Goal: Register for event/course

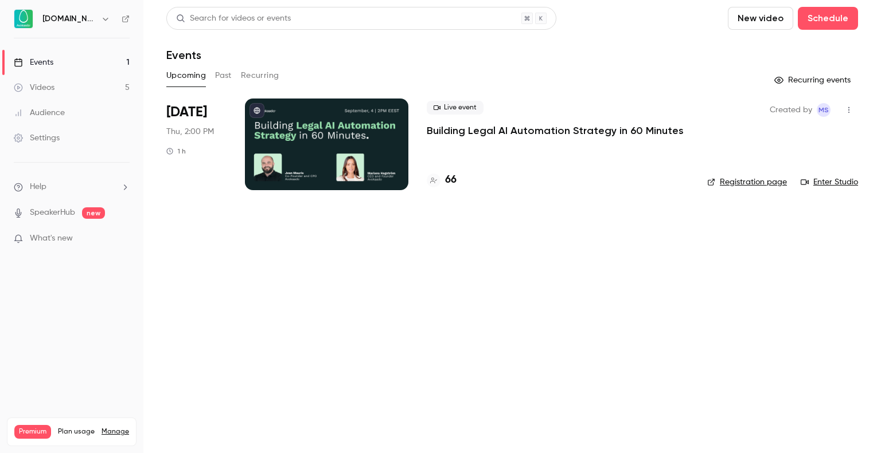
click at [228, 77] on button "Past" at bounding box center [223, 76] width 17 height 18
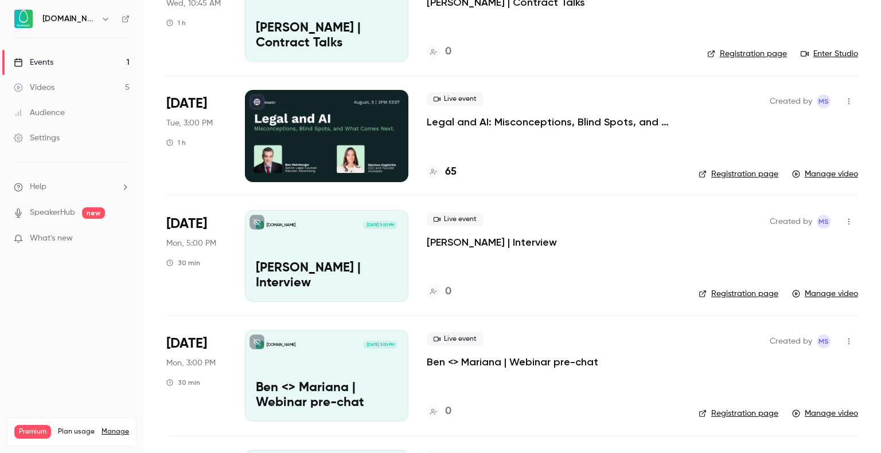
scroll to position [123, 0]
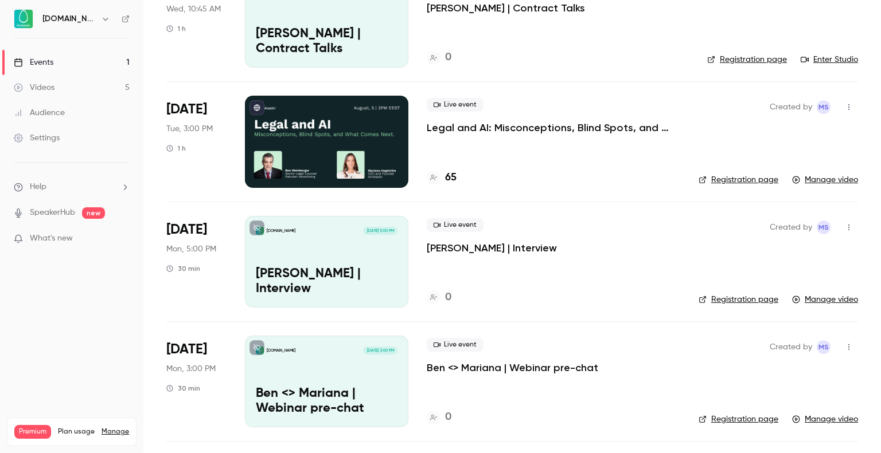
click at [91, 64] on link "Events 1" at bounding box center [71, 62] width 143 height 25
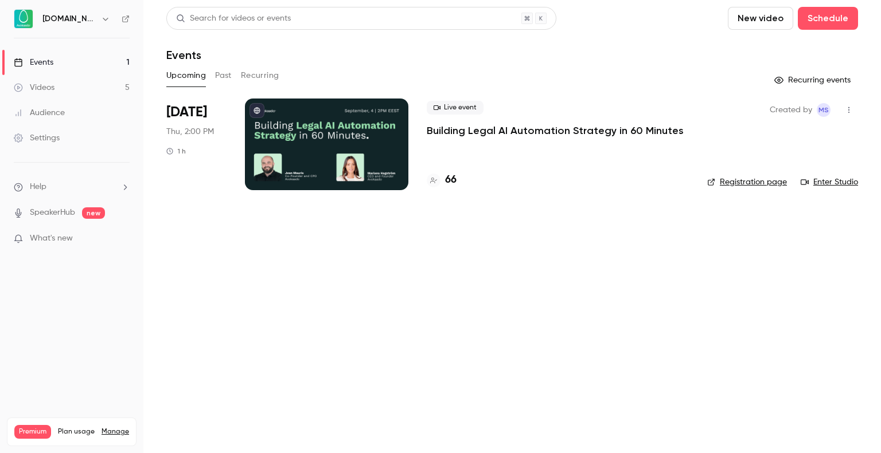
click at [468, 124] on p "Building Legal AI Automation Strategy in 60 Minutes" at bounding box center [555, 131] width 257 height 14
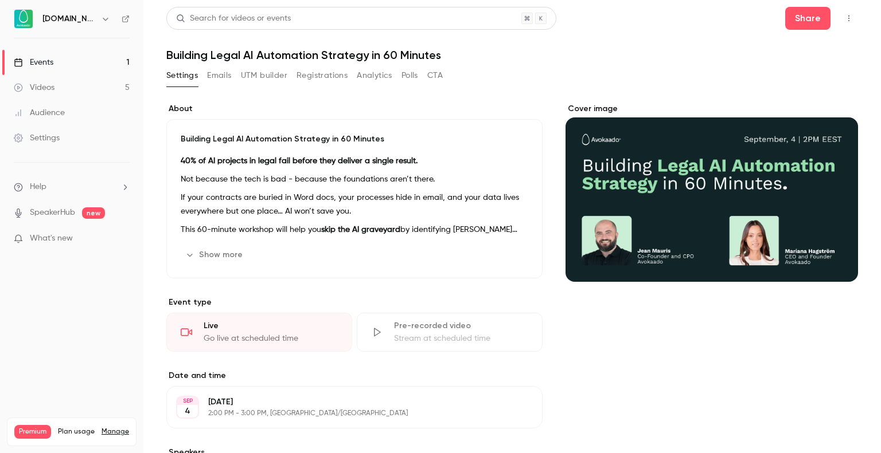
click at [311, 77] on button "Registrations" at bounding box center [321, 76] width 51 height 18
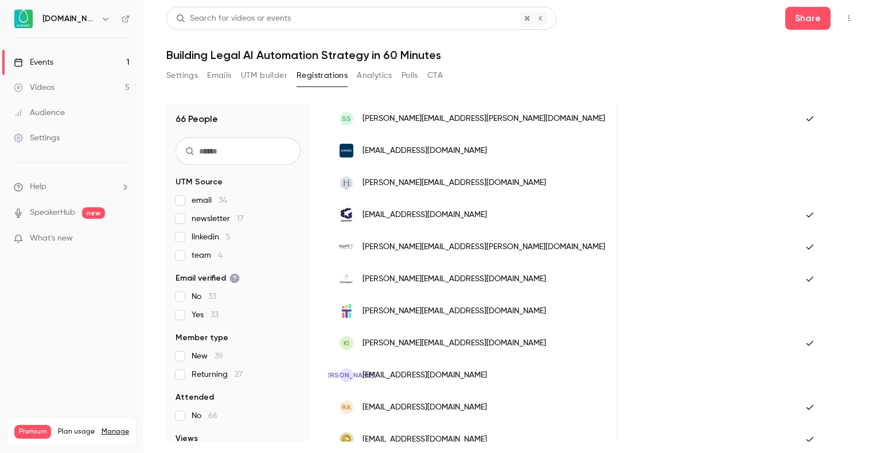
scroll to position [1384, 0]
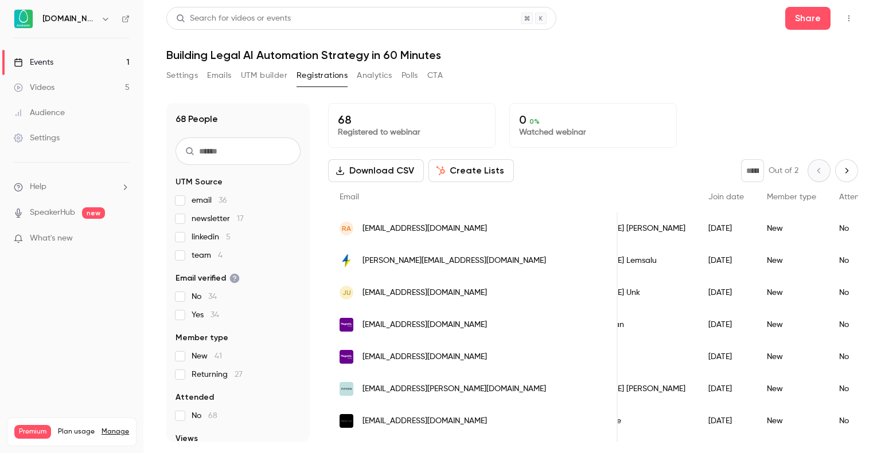
scroll to position [0, 65]
click at [754, 279] on div "New" at bounding box center [790, 293] width 72 height 32
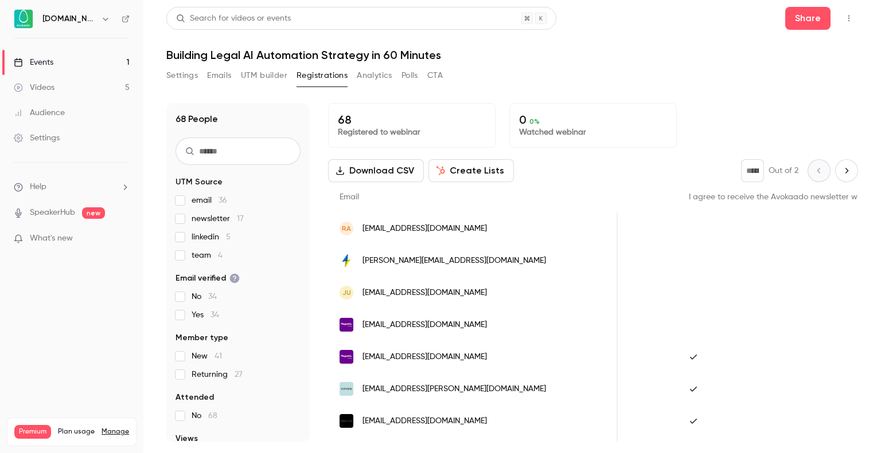
scroll to position [0, 628]
